Goal: Transaction & Acquisition: Purchase product/service

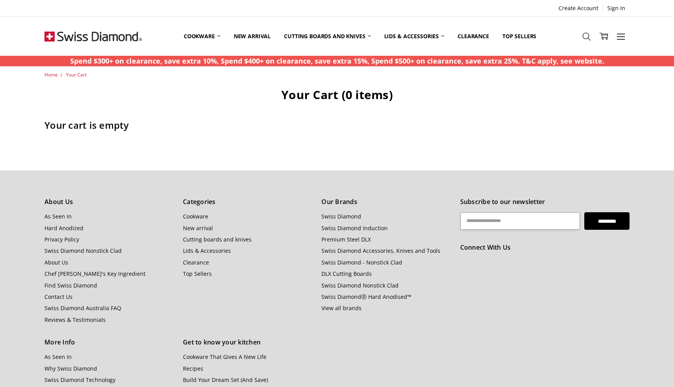
click at [111, 36] on img at bounding box center [93, 36] width 98 height 39
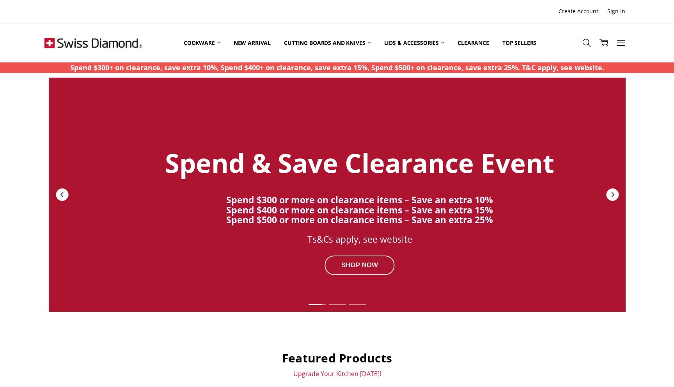
click at [361, 263] on div "SHOP NOW" at bounding box center [360, 266] width 70 height 20
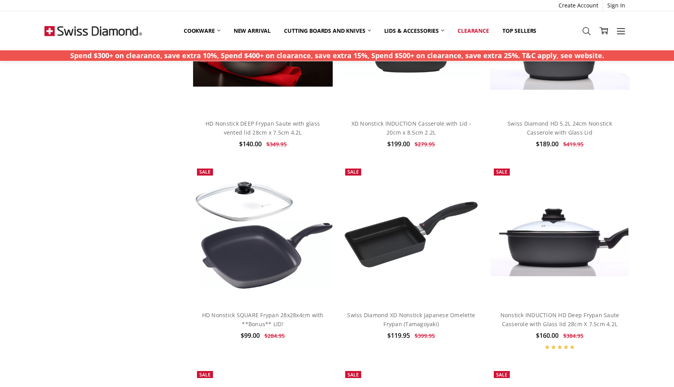
scroll to position [249, 0]
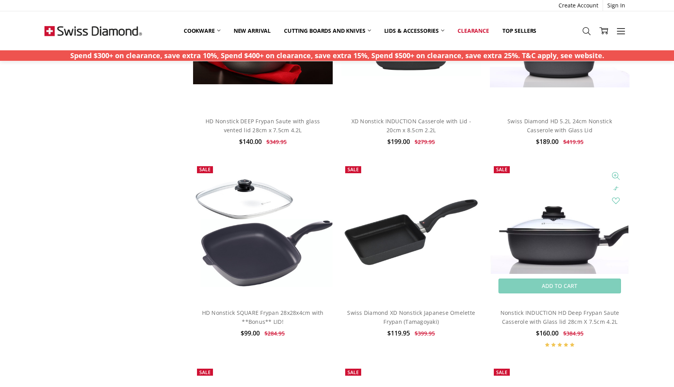
click at [542, 227] on img at bounding box center [560, 232] width 140 height 84
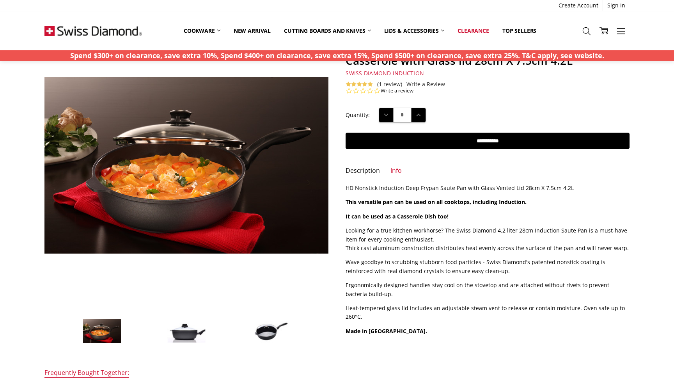
scroll to position [52, 0]
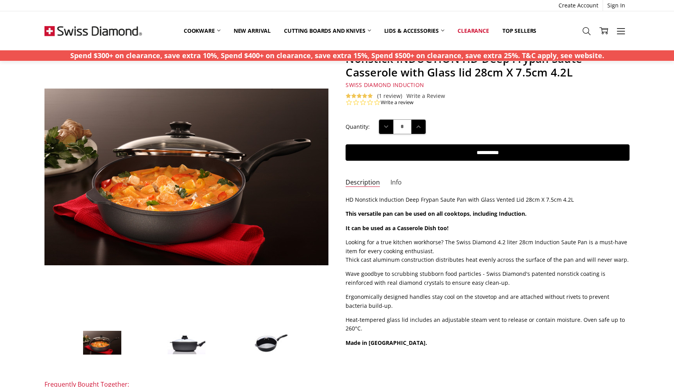
click at [393, 180] on link "Info" at bounding box center [396, 182] width 11 height 9
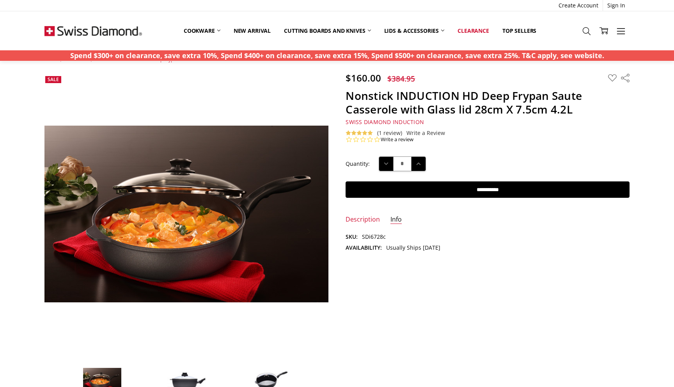
scroll to position [0, 0]
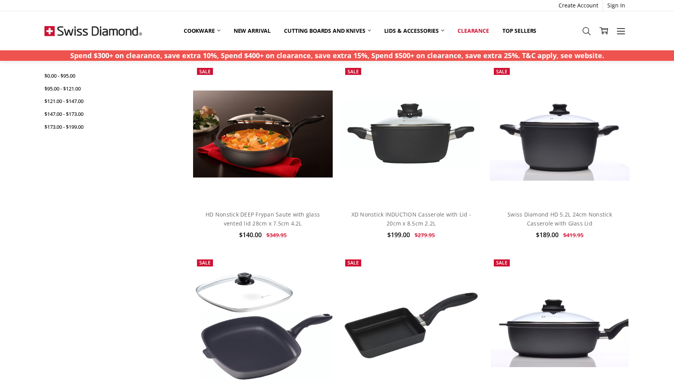
scroll to position [118, 0]
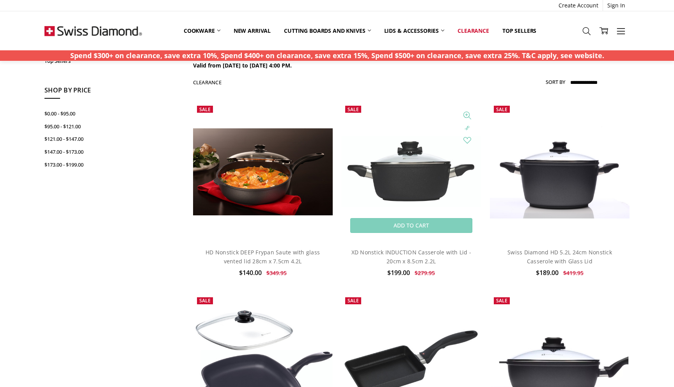
click at [396, 161] on img at bounding box center [411, 171] width 140 height 71
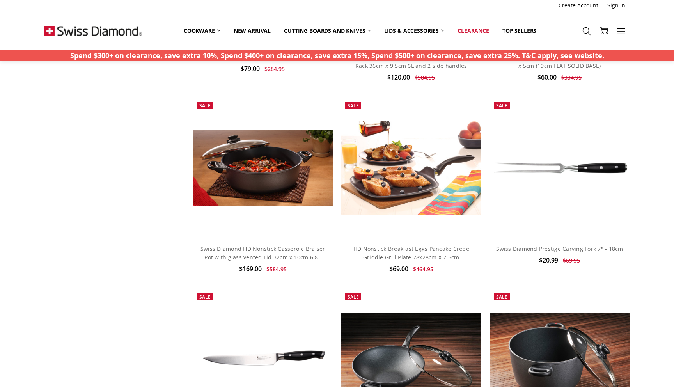
scroll to position [712, 0]
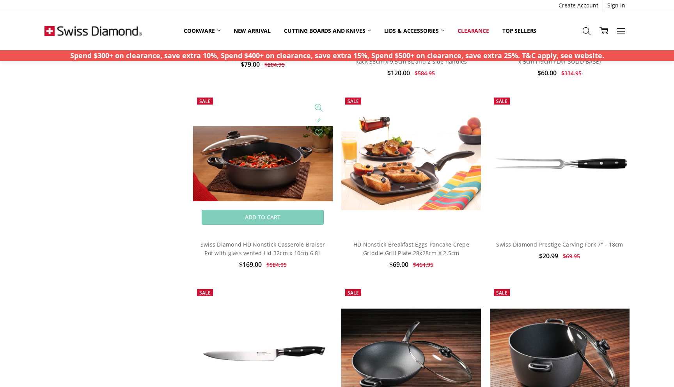
click at [263, 164] on img at bounding box center [263, 163] width 140 height 75
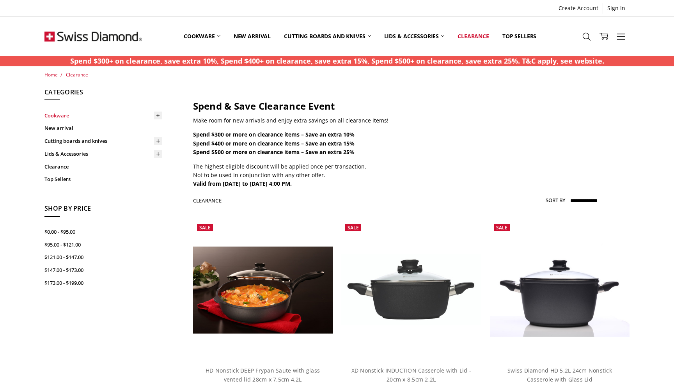
click at [59, 117] on link "Cookware" at bounding box center [103, 115] width 118 height 13
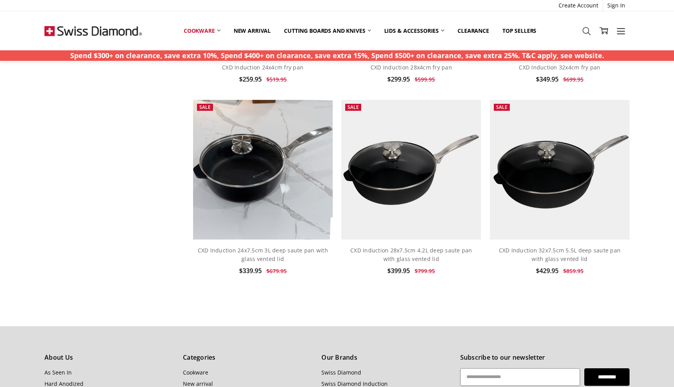
scroll to position [563, 0]
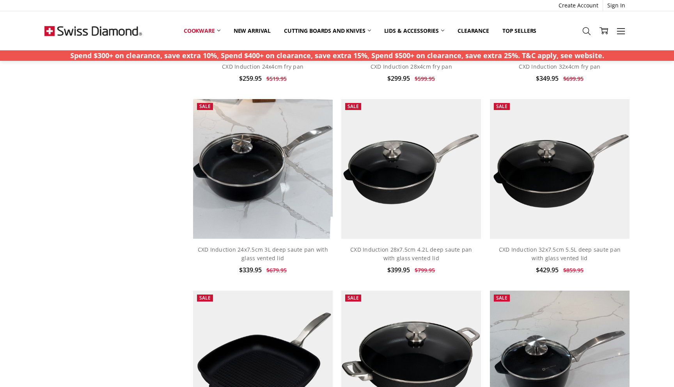
click at [116, 25] on img at bounding box center [93, 30] width 98 height 39
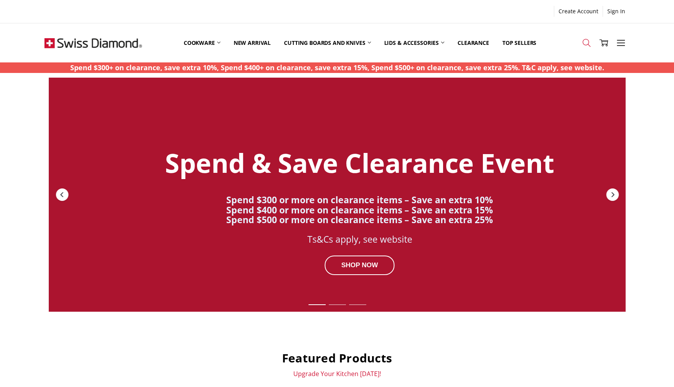
click at [587, 43] on icon at bounding box center [587, 43] width 9 height 9
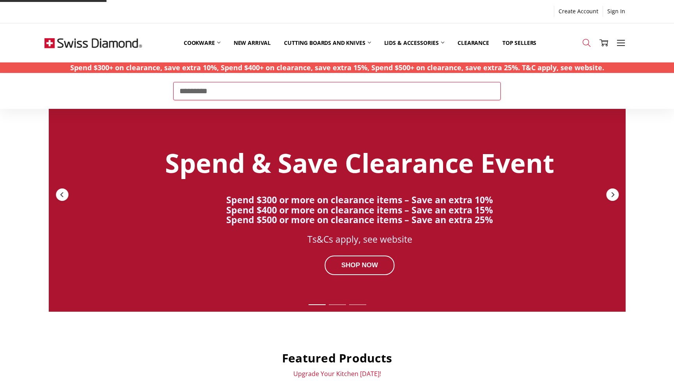
type input "*********"
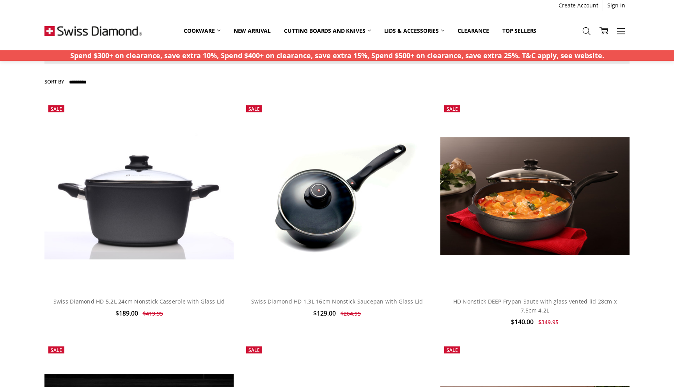
scroll to position [173, 0]
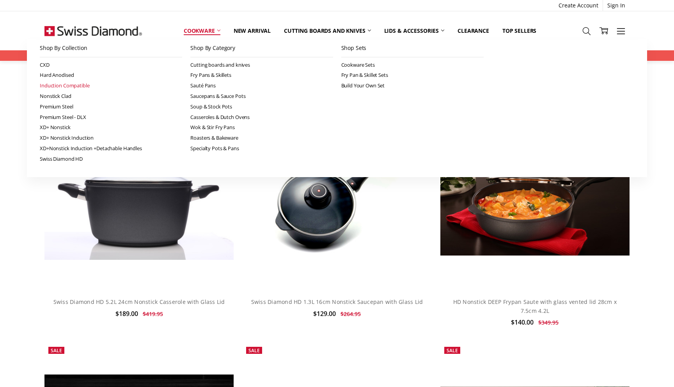
click at [85, 87] on link "Induction Compatible" at bounding box center [111, 85] width 142 height 11
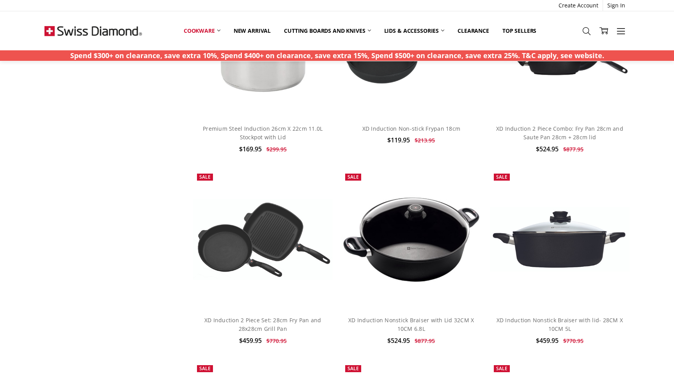
scroll to position [729, 0]
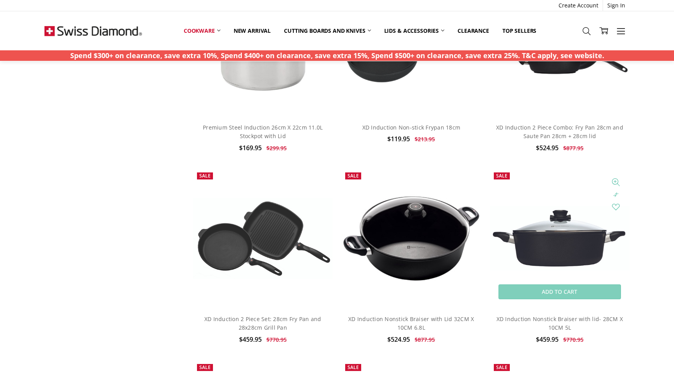
click at [569, 208] on img at bounding box center [560, 238] width 140 height 64
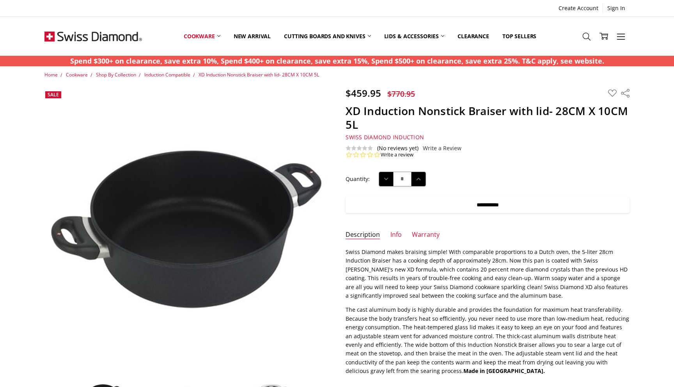
click at [500, 203] on input "**********" at bounding box center [488, 205] width 284 height 16
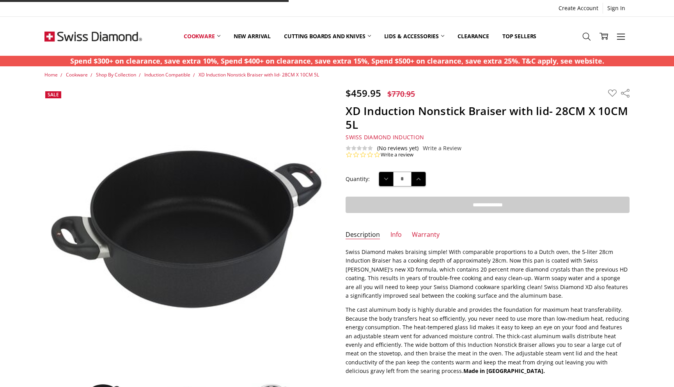
type input "**********"
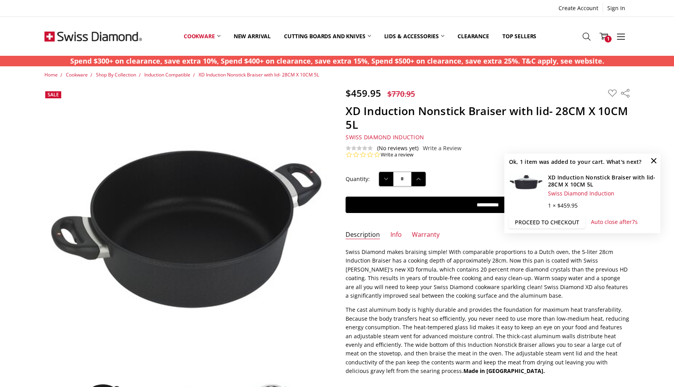
click at [556, 223] on link "Proceed to checkout" at bounding box center [547, 223] width 76 height 12
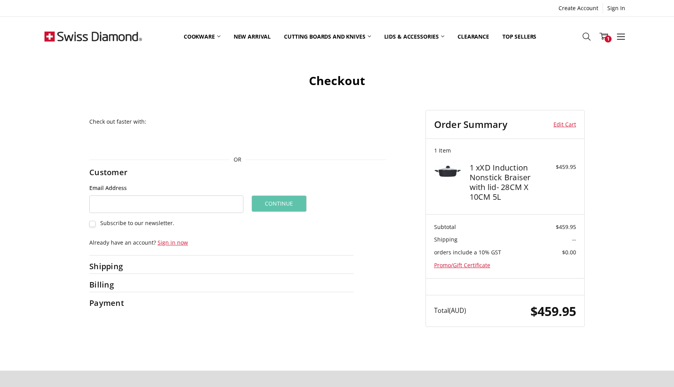
click at [101, 28] on img at bounding box center [93, 36] width 98 height 39
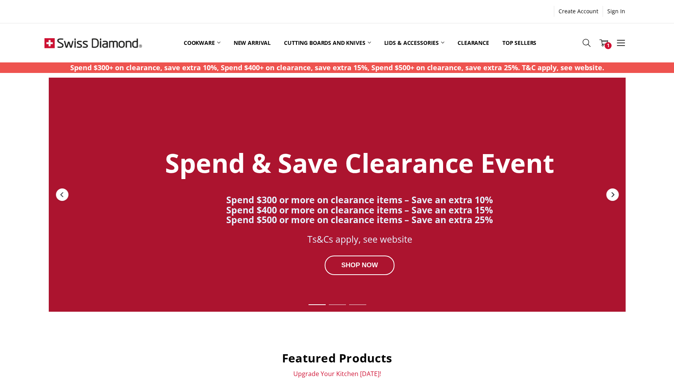
click at [614, 194] on icon "Next" at bounding box center [613, 195] width 6 height 6
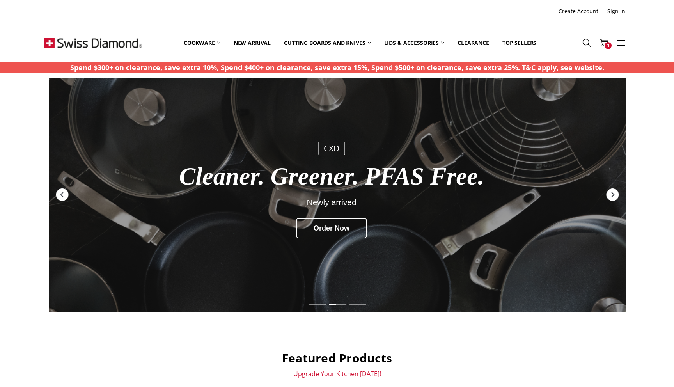
click at [614, 194] on icon "Next" at bounding box center [613, 195] width 6 height 6
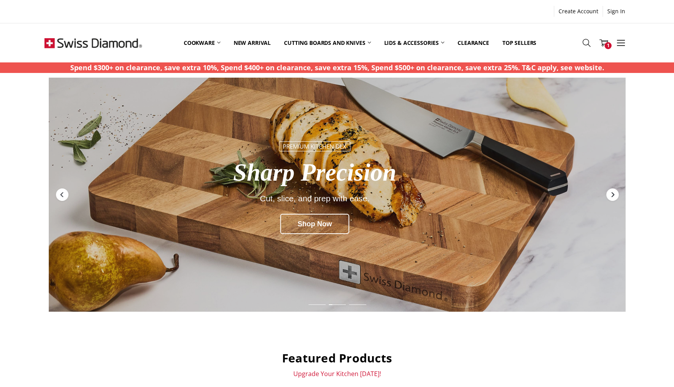
click at [614, 194] on icon "Next" at bounding box center [613, 195] width 6 height 6
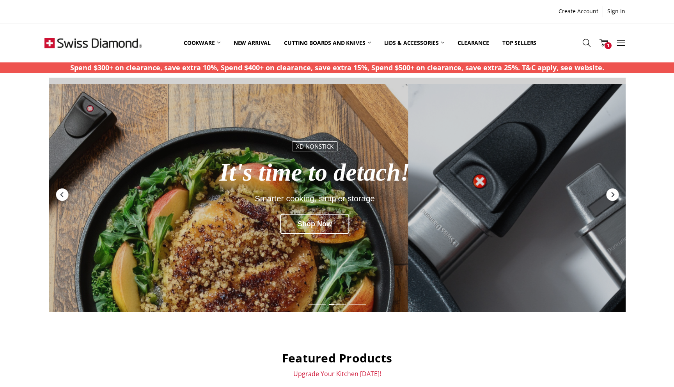
click at [614, 194] on icon "Next" at bounding box center [613, 195] width 6 height 6
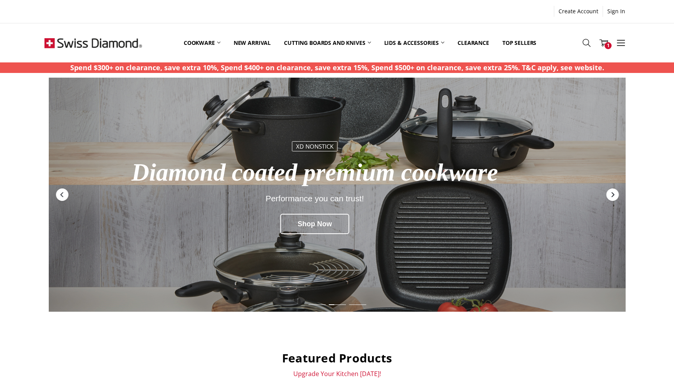
click at [614, 194] on icon "Next" at bounding box center [613, 195] width 6 height 6
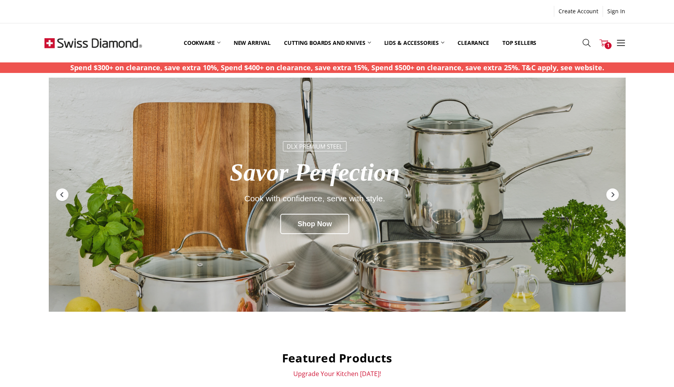
click at [605, 44] on icon at bounding box center [604, 43] width 9 height 9
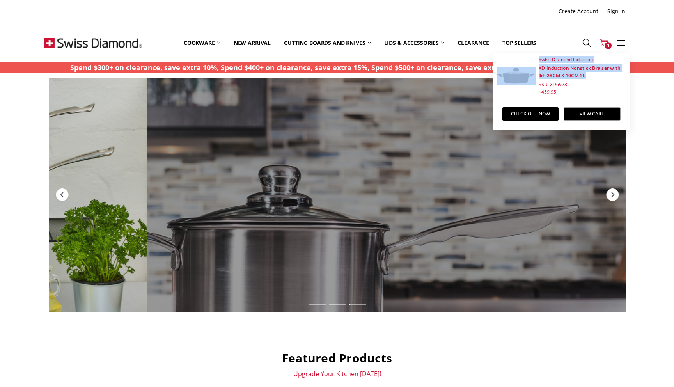
drag, startPoint x: 594, startPoint y: 78, endPoint x: 538, endPoint y: 57, distance: 59.7
click at [538, 57] on li "Swiss Diamond Induction XD Induction Nonstick Braiser with lid- 28CM X 10CM 5L …" at bounding box center [562, 75] width 136 height 45
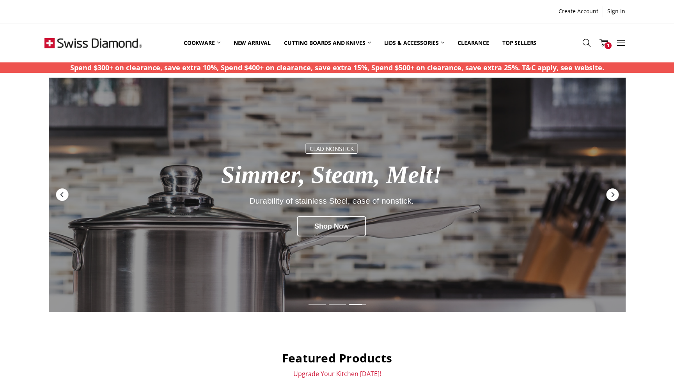
copy li "Swiss Diamond Induction XD Induction Nonstick Braiser with lid- 28CM X 10CM 5L"
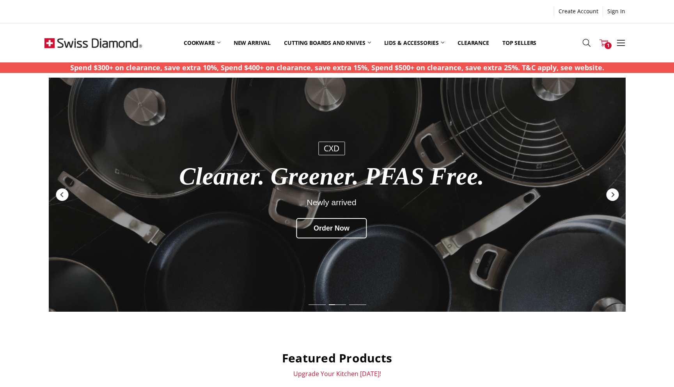
click at [605, 42] on icon at bounding box center [604, 43] width 9 height 9
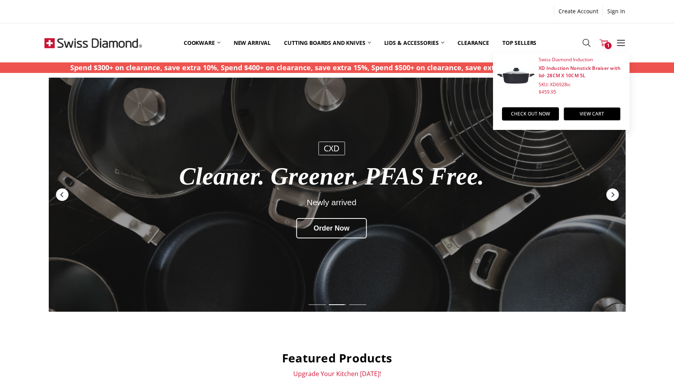
click at [555, 72] on h6 "XD Induction Nonstick Braiser with lid- 28CM X 10CM 5L" at bounding box center [582, 71] width 86 height 15
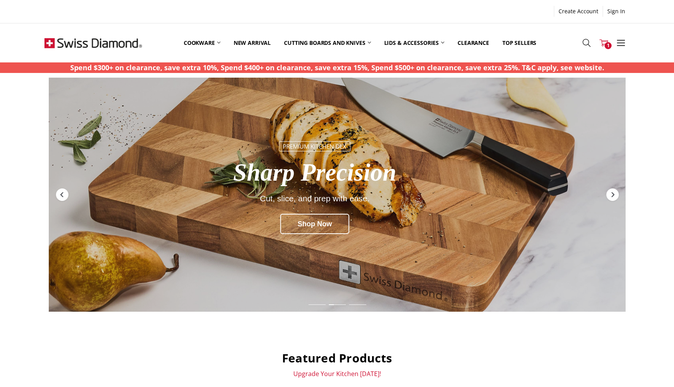
click at [604, 45] on icon at bounding box center [604, 43] width 9 height 9
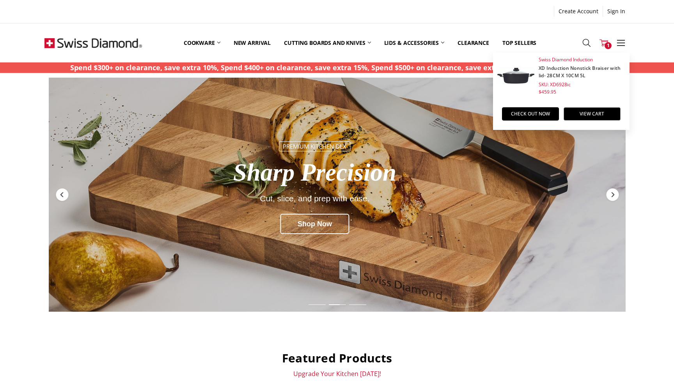
click at [583, 71] on link "XD Induction Nonstick Braiser with lid- 28CM X 10CM 5L" at bounding box center [580, 72] width 82 height 14
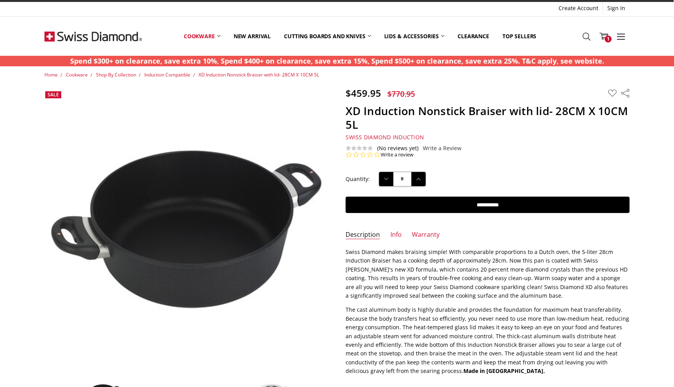
click at [369, 123] on h1 "XD Induction Nonstick Braiser with lid- 28CM X 10CM 5L" at bounding box center [488, 117] width 284 height 27
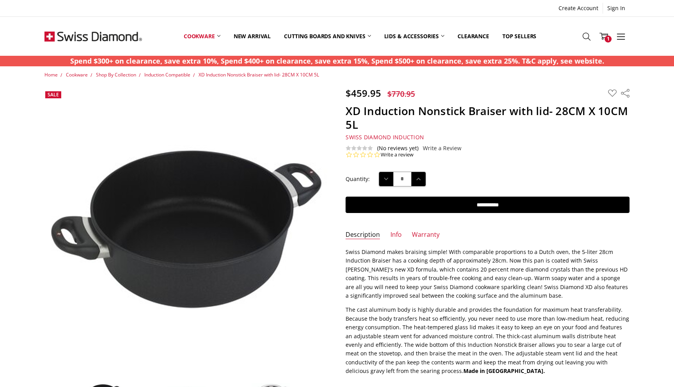
click at [369, 123] on h1 "XD Induction Nonstick Braiser with lid- 28CM X 10CM 5L" at bounding box center [488, 117] width 284 height 27
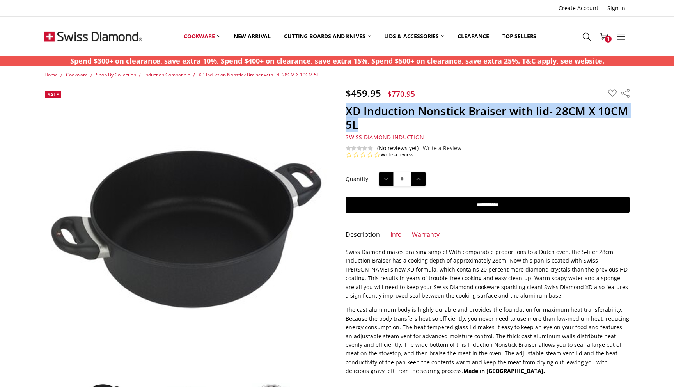
click at [369, 123] on h1 "XD Induction Nonstick Braiser with lid- 28CM X 10CM 5L" at bounding box center [488, 117] width 284 height 27
drag, startPoint x: 344, startPoint y: 110, endPoint x: 417, endPoint y: 135, distance: 77.0
click at [417, 135] on section "$459.95 $770.95 MSRP: You save Add to Wish List" at bounding box center [487, 122] width 301 height 71
copy section "XD Induction Nonstick Braiser with lid- 28CM X 10CM 5L Swiss Diamond Induction"
click at [397, 235] on link "Info" at bounding box center [396, 235] width 11 height 9
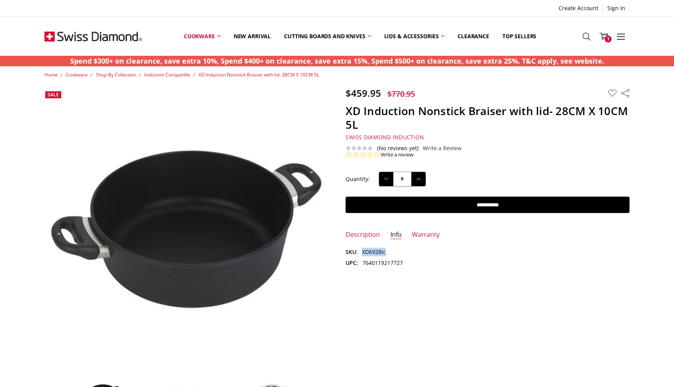
drag, startPoint x: 389, startPoint y: 255, endPoint x: 361, endPoint y: 254, distance: 28.1
click at [361, 254] on dl "SKU: XD6928ic UPC: 7640119217727" at bounding box center [488, 258] width 284 height 20
copy dd "XD6928ic"
